Goal: Task Accomplishment & Management: Complete application form

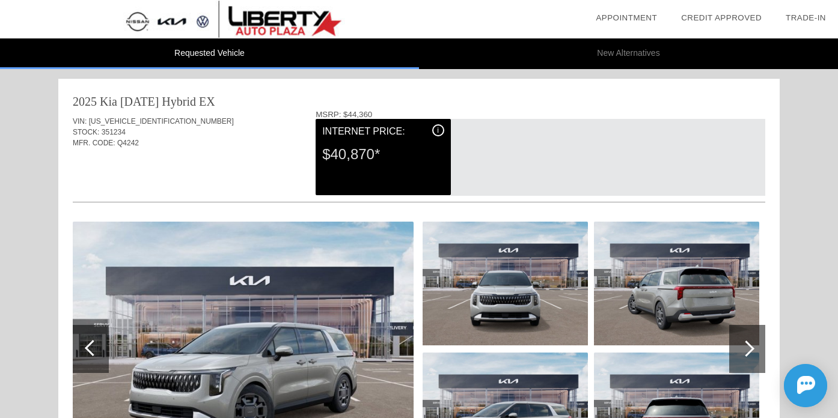
scroll to position [6, 0]
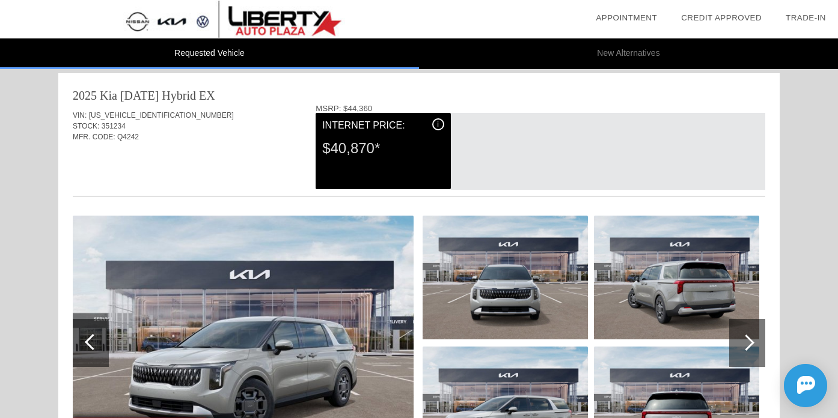
click at [139, 93] on div "2025 Kia [DATE] Hybrid" at bounding box center [134, 95] width 123 height 17
click at [163, 117] on span "[US_VEHICLE_IDENTIFICATION_NUMBER]" at bounding box center [161, 115] width 145 height 8
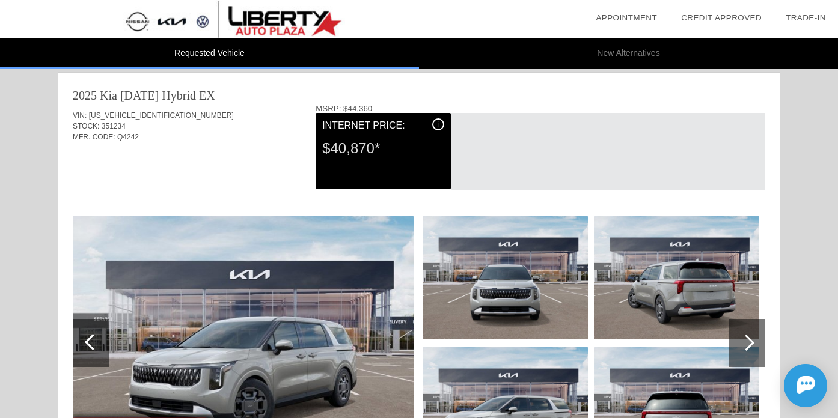
click at [163, 117] on span "[US_VEHICLE_IDENTIFICATION_NUMBER]" at bounding box center [161, 115] width 145 height 8
click at [175, 139] on div "MFR. CODE: Q4242" at bounding box center [419, 137] width 692 height 11
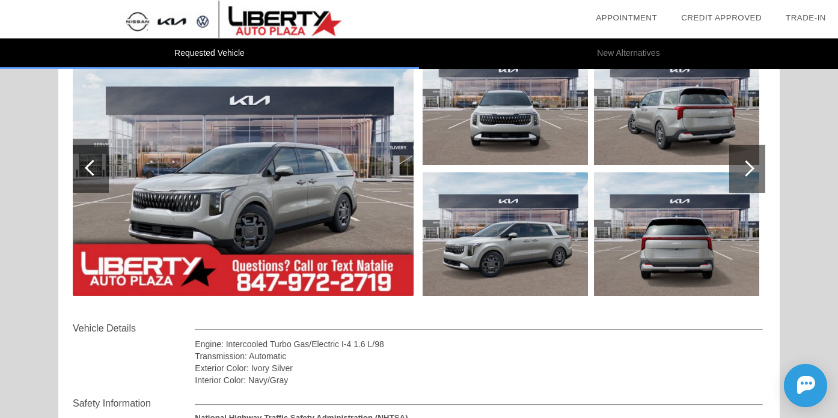
scroll to position [194, 0]
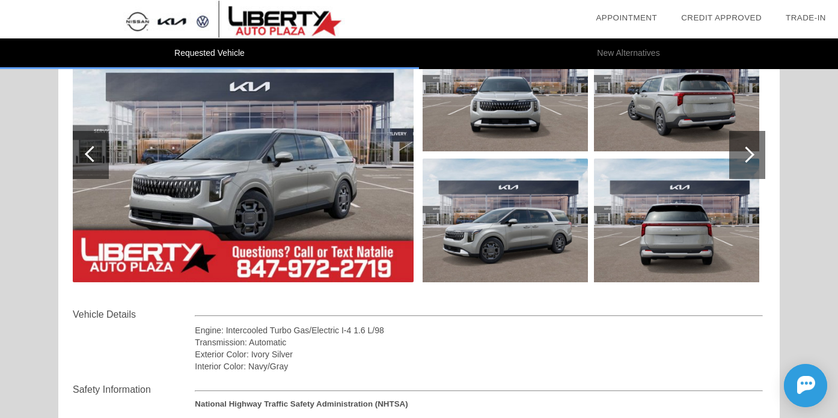
click at [737, 165] on div at bounding box center [747, 155] width 36 height 48
click at [743, 158] on div at bounding box center [746, 155] width 16 height 16
click at [711, 207] on img at bounding box center [676, 221] width 165 height 124
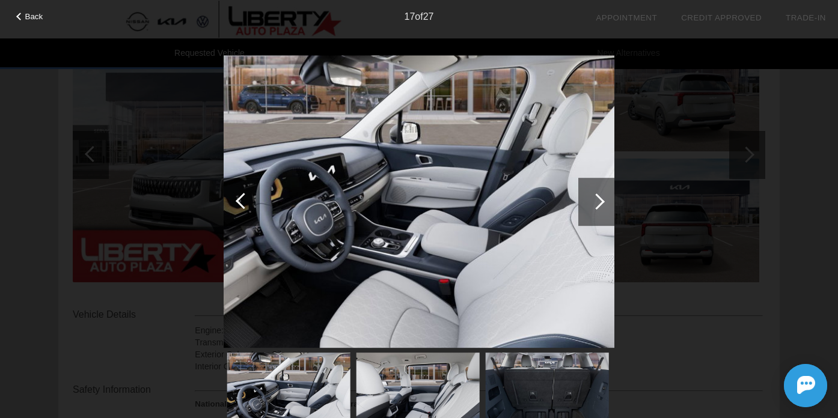
click at [746, 121] on div "Back 17 of 27" at bounding box center [419, 209] width 838 height 418
click at [46, 31] on div "Back 17 of 27" at bounding box center [419, 209] width 838 height 418
click at [40, 22] on div "17 of 27" at bounding box center [419, 12] width 838 height 24
click at [25, 13] on span "Back" at bounding box center [34, 16] width 18 height 9
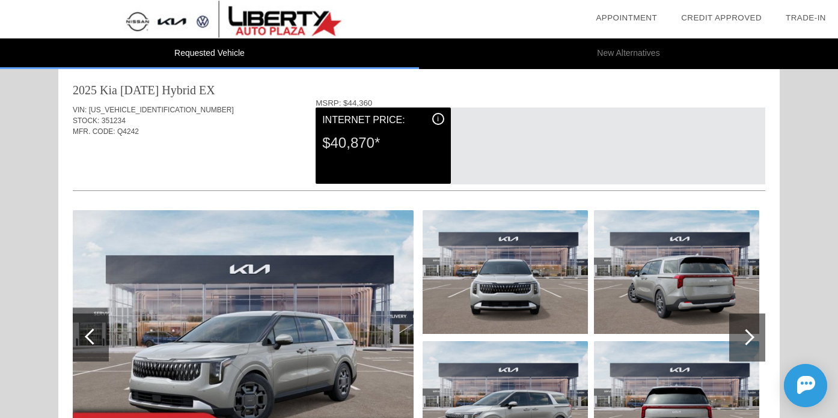
scroll to position [0, 0]
